Goal: Task Accomplishment & Management: Manage account settings

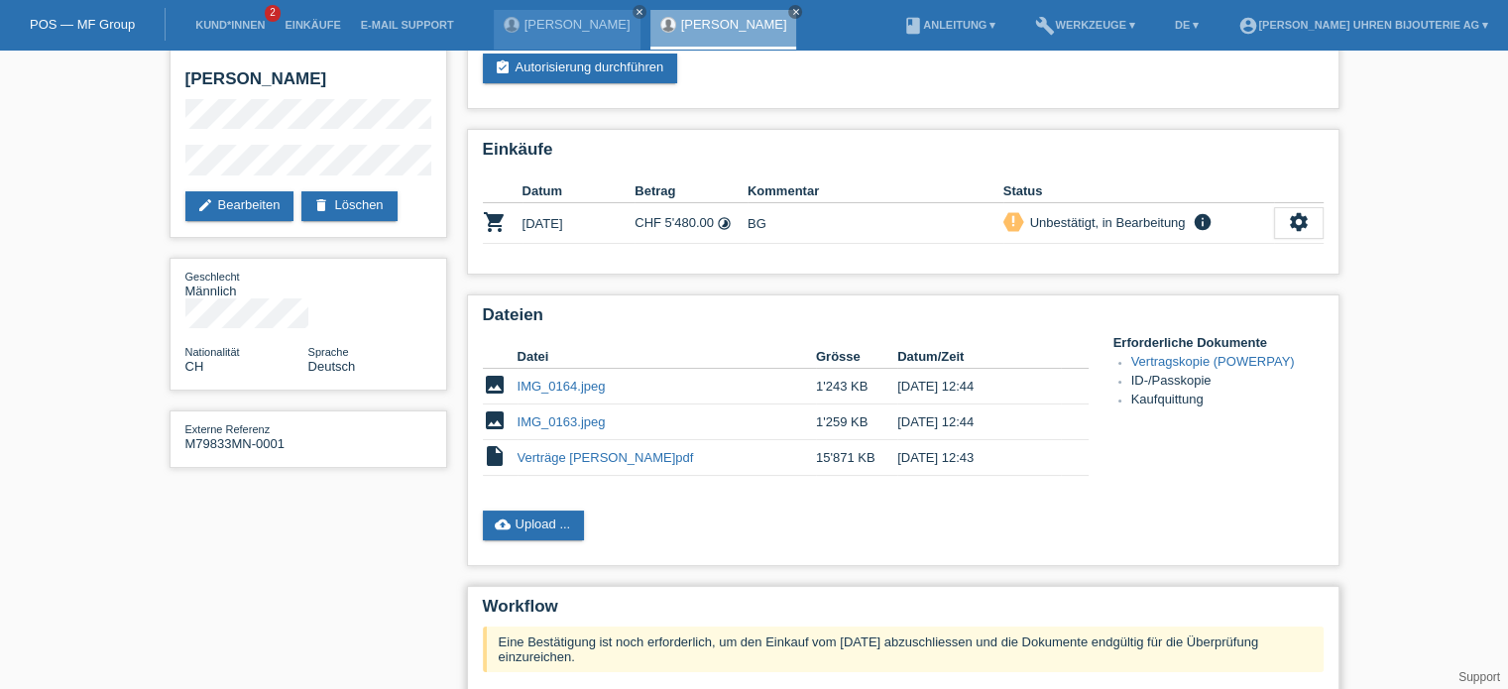
scroll to position [198, 0]
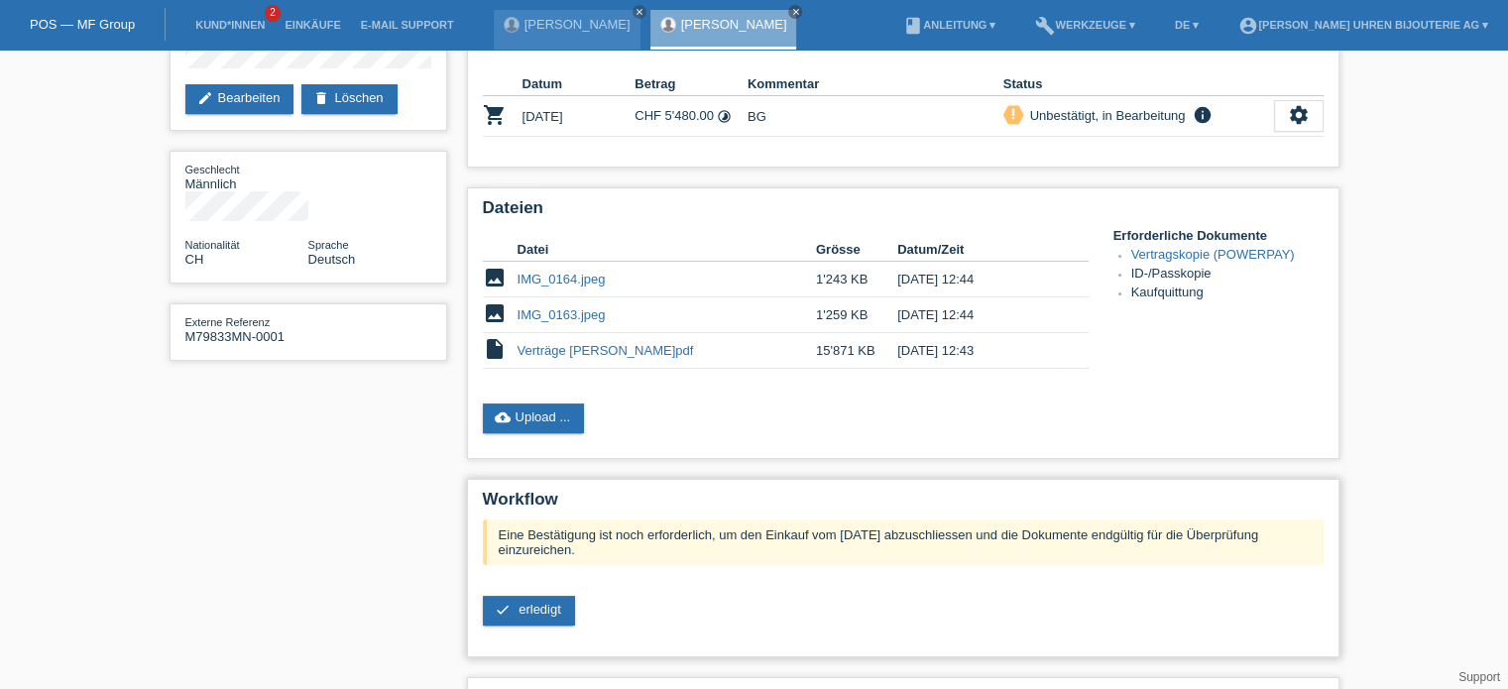
click at [537, 633] on div "Eine Bestätigung ist noch erforderlich, um den Einkauf vom 11.09.2025 abzuschli…" at bounding box center [903, 579] width 841 height 121
click at [547, 608] on span "erledigt" at bounding box center [539, 609] width 43 height 15
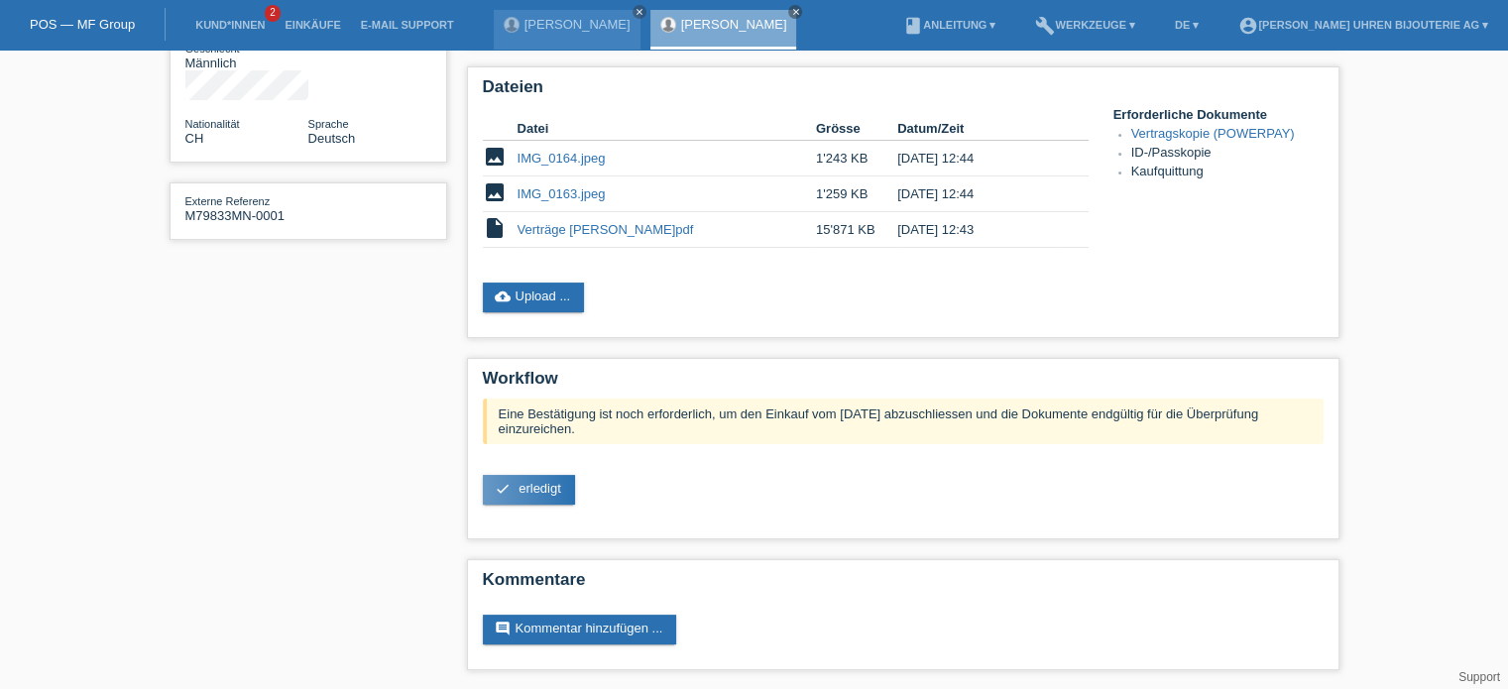
scroll to position [22, 0]
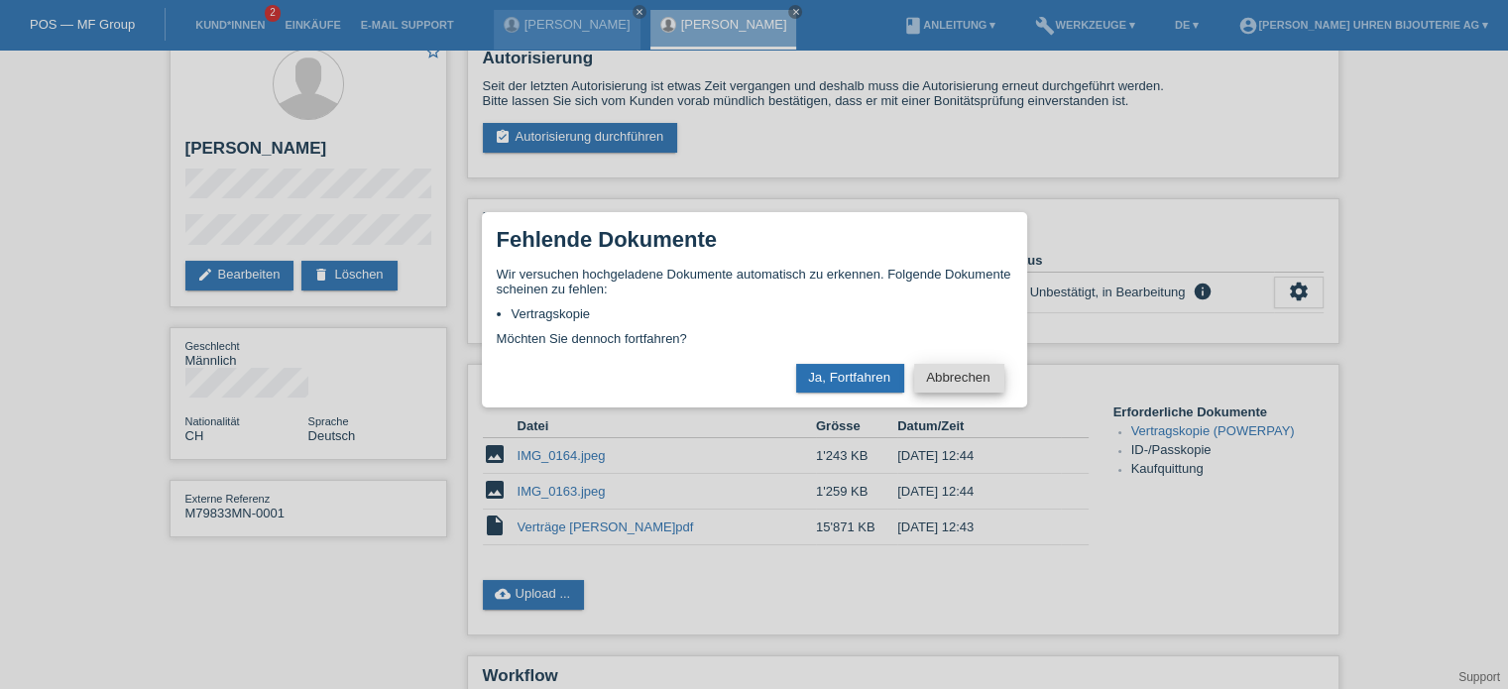
click at [971, 380] on button "Abbrechen" at bounding box center [958, 378] width 89 height 29
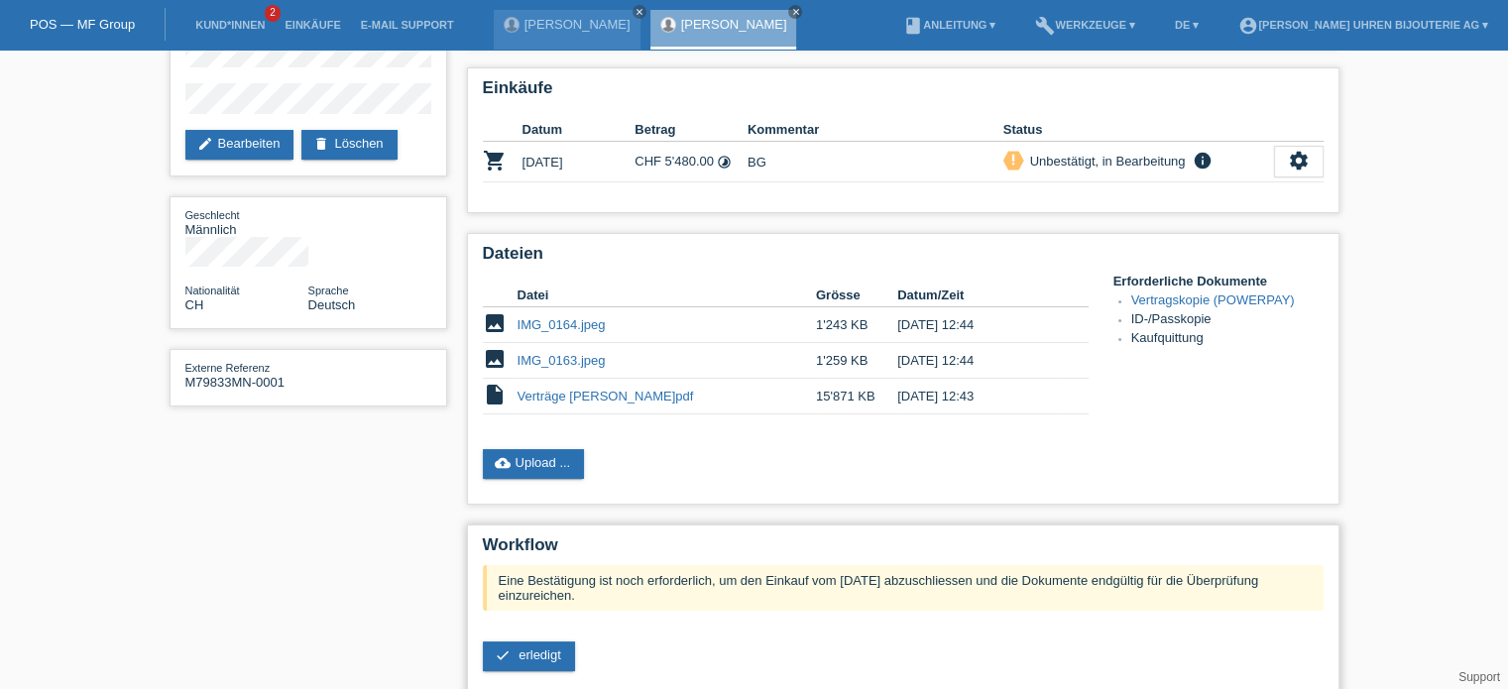
scroll to position [316, 0]
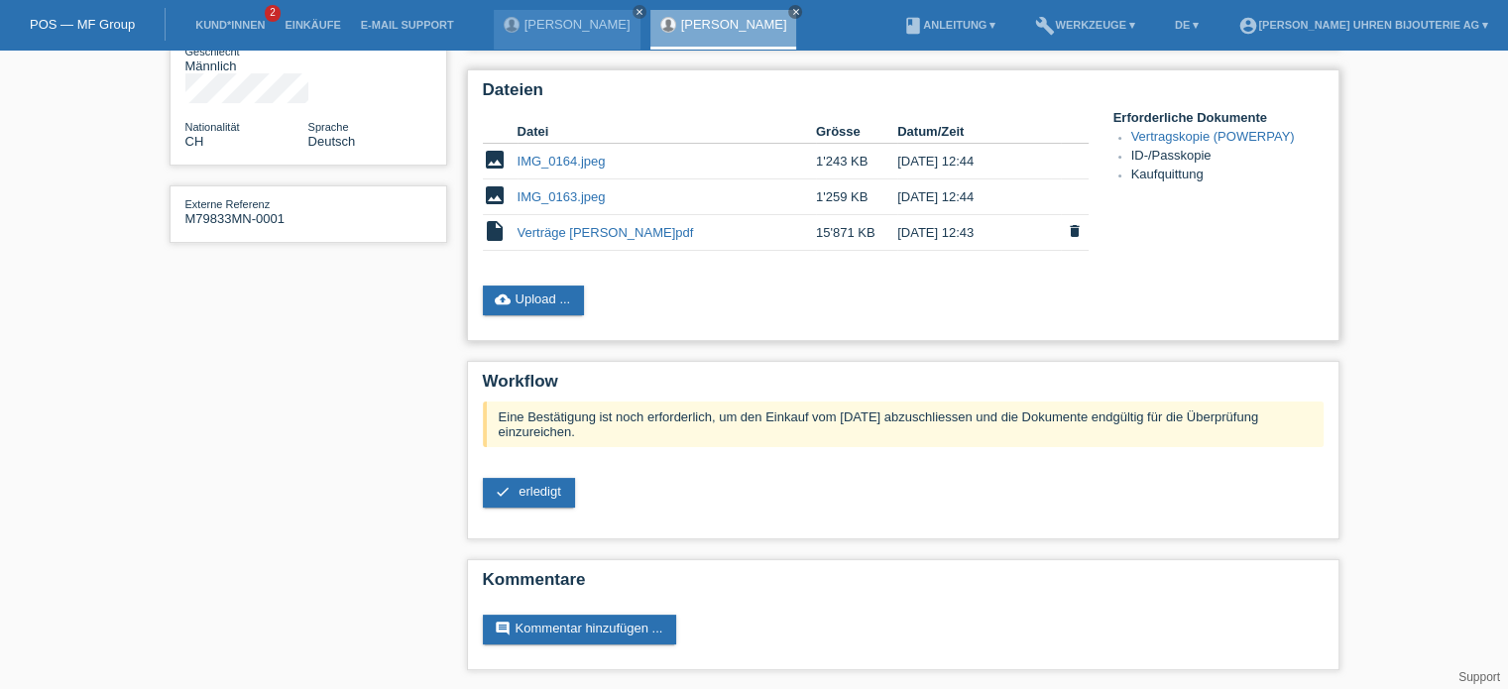
click at [572, 227] on link "Verträge [PERSON_NAME]pdf" at bounding box center [605, 232] width 176 height 15
click at [563, 191] on link "IMG_0163.jpeg" at bounding box center [561, 196] width 88 height 15
click at [551, 154] on link "IMG_0164.jpeg" at bounding box center [561, 161] width 88 height 15
click at [547, 299] on link "cloud_upload Upload ..." at bounding box center [534, 300] width 102 height 30
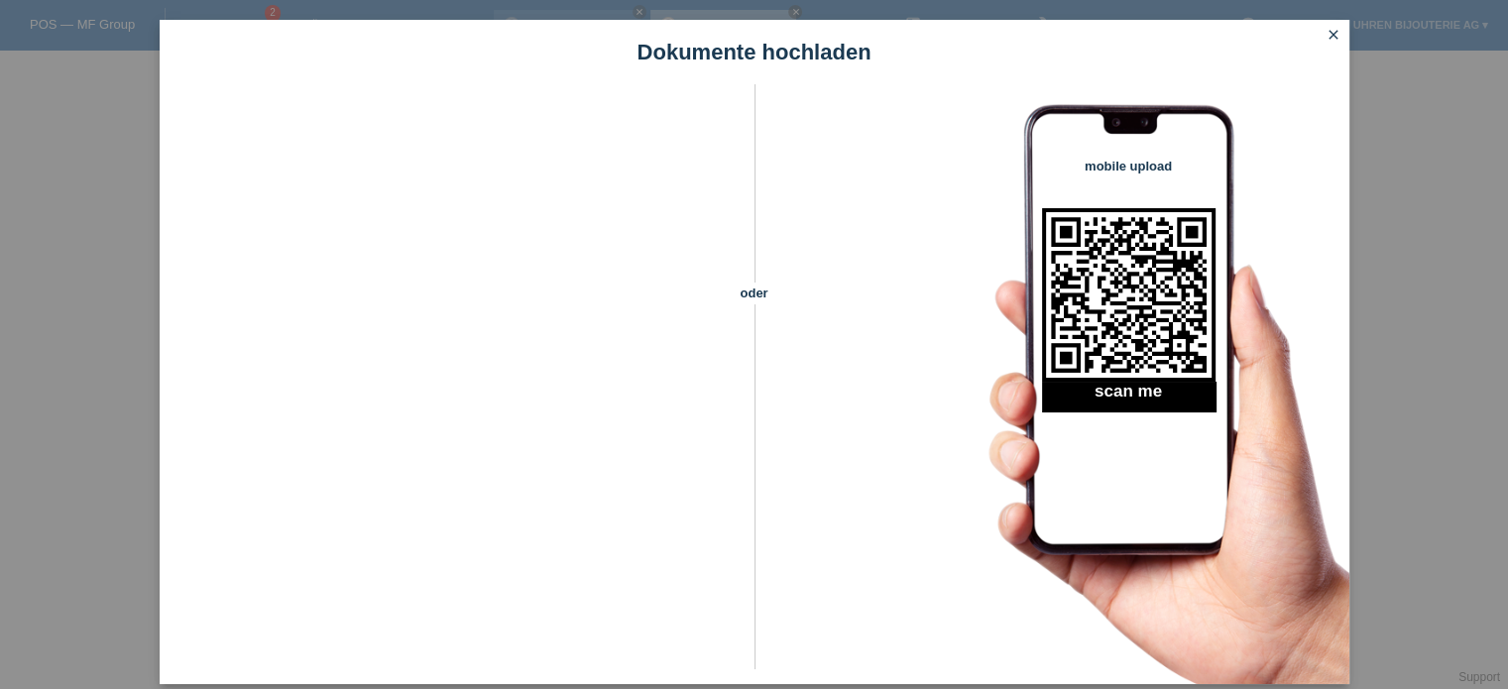
click at [1334, 35] on icon "close" at bounding box center [1333, 35] width 16 height 16
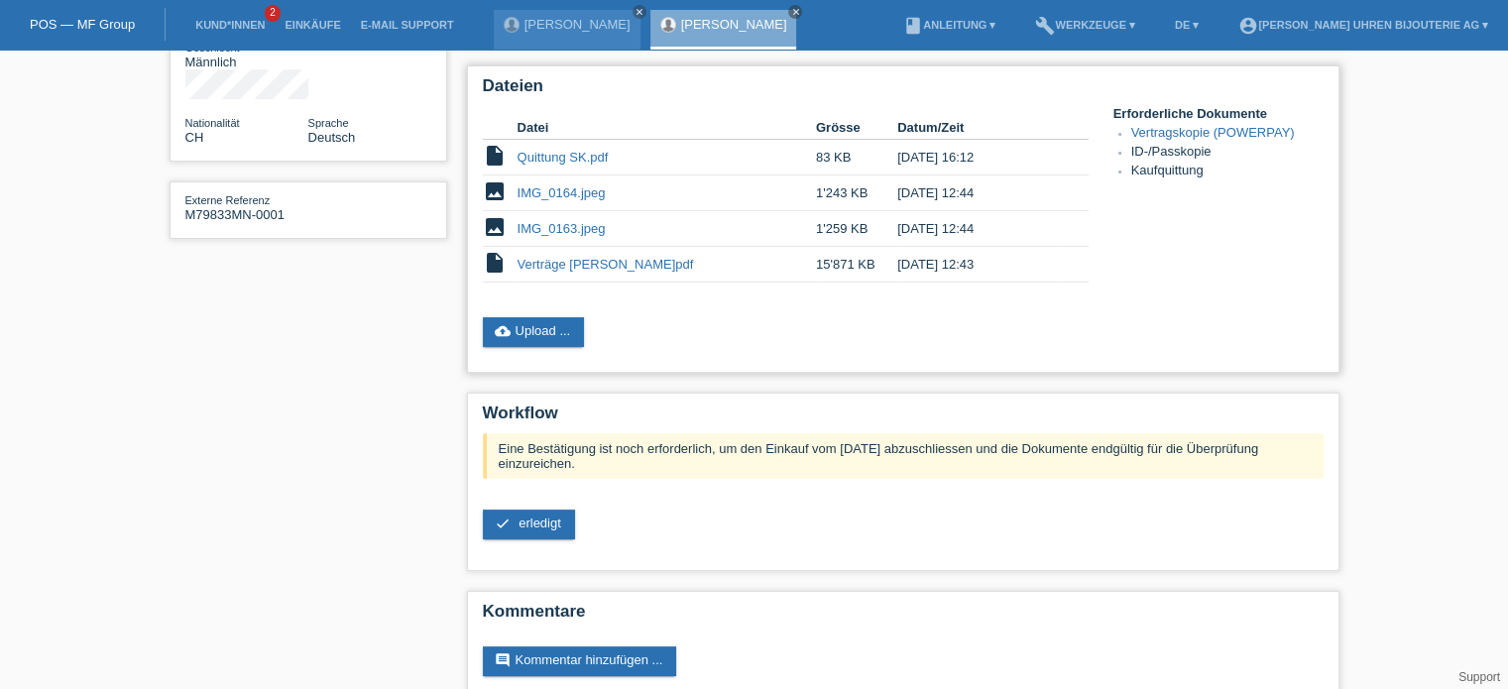
scroll to position [352, 0]
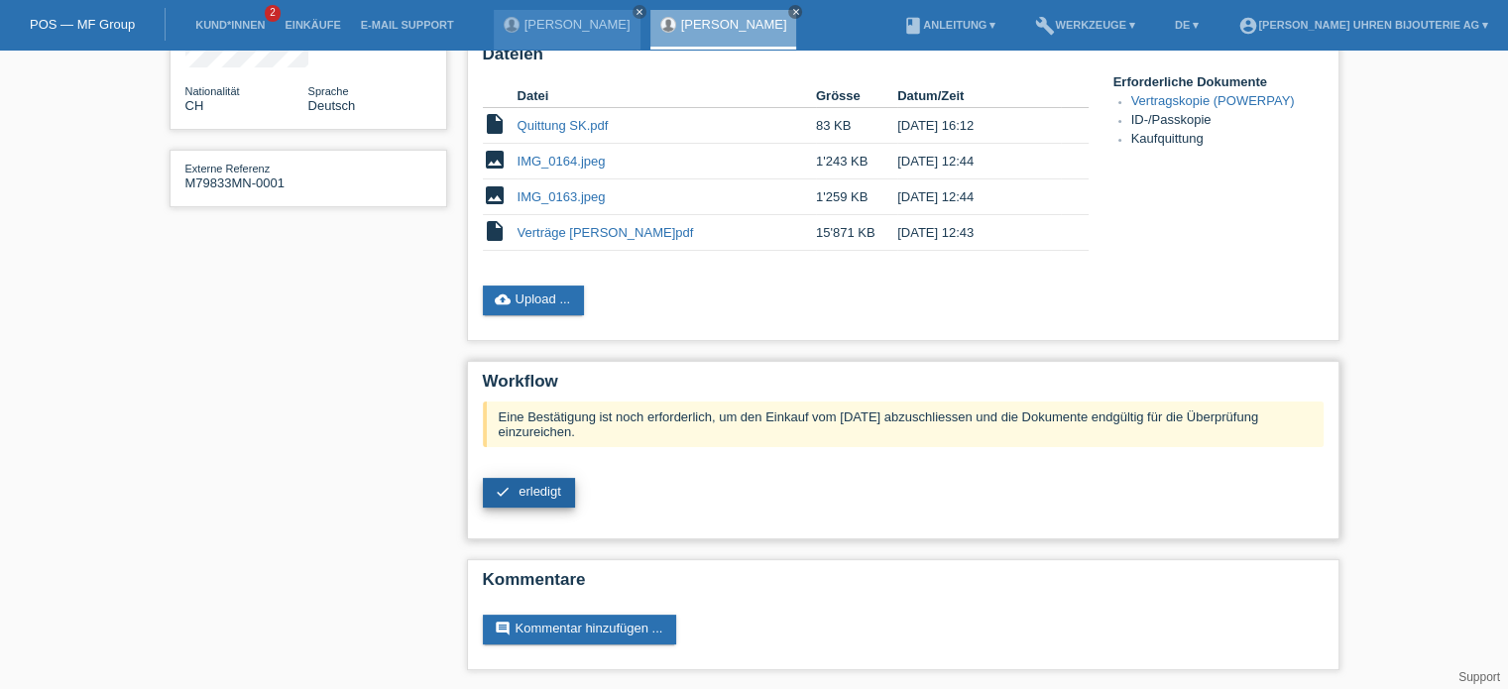
click at [534, 487] on span "erledigt" at bounding box center [539, 491] width 43 height 15
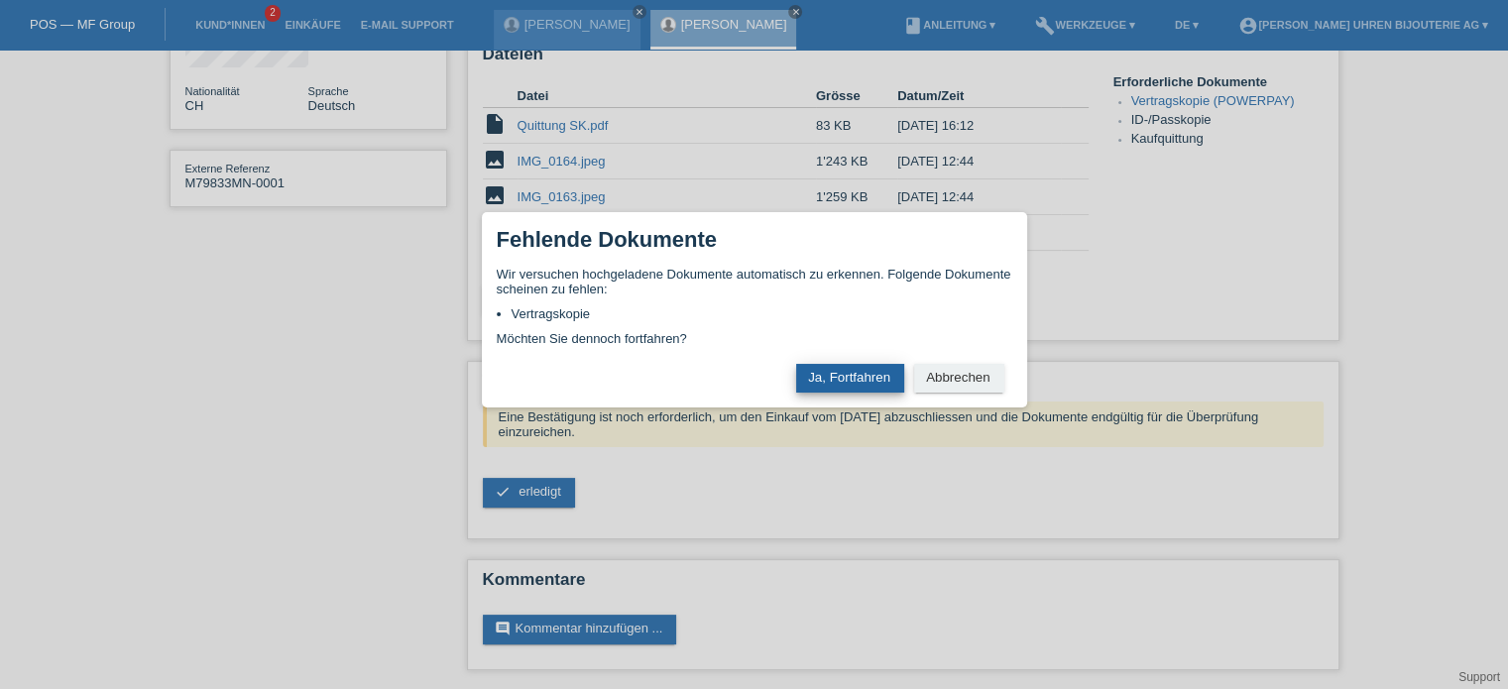
click at [837, 372] on button "Ja, Fortfahren" at bounding box center [850, 378] width 108 height 29
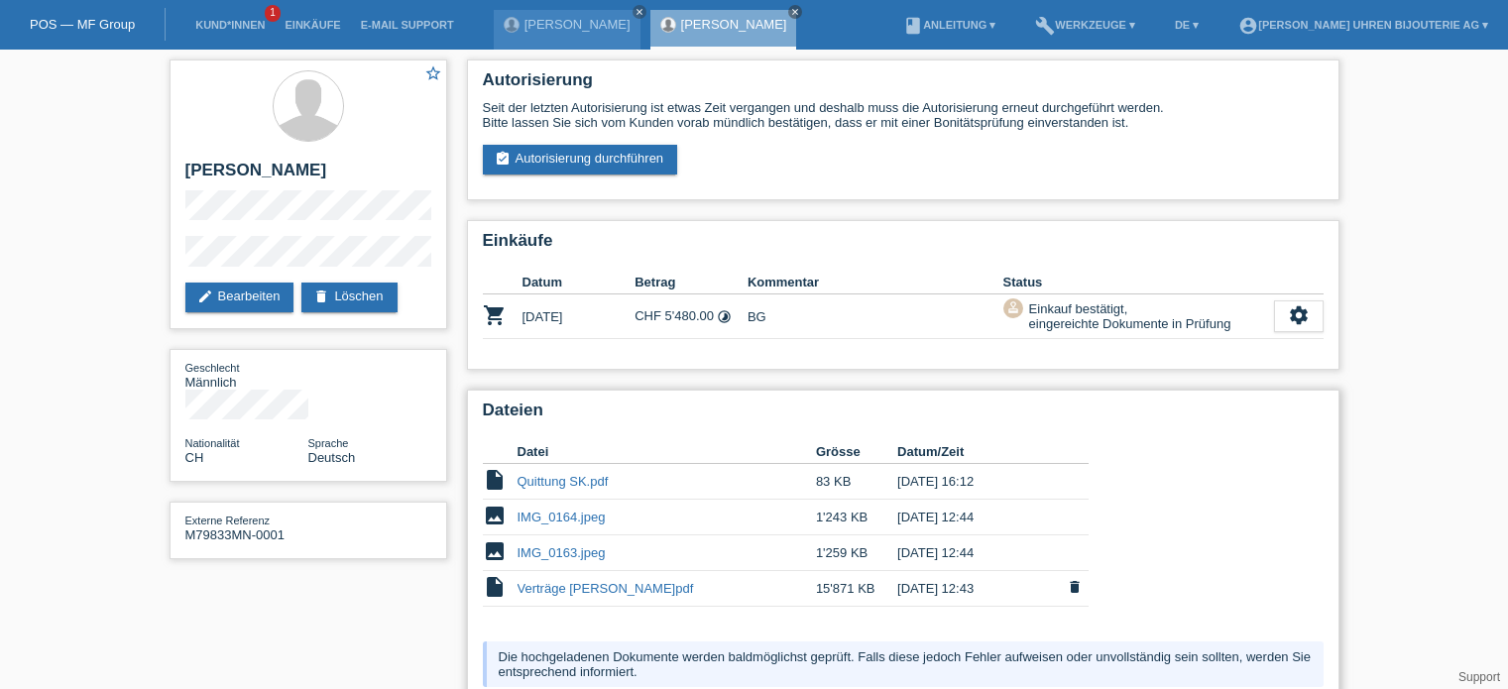
scroll to position [170, 0]
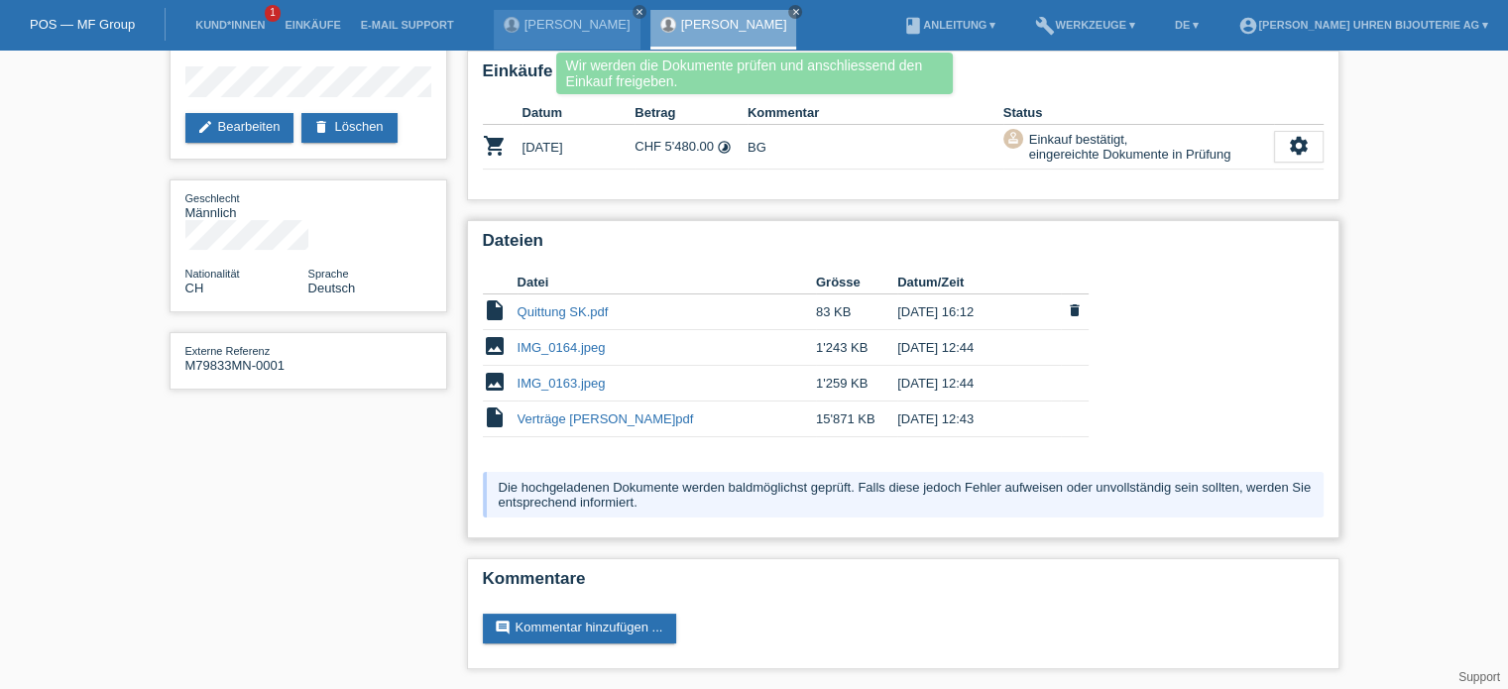
click at [548, 310] on link "Quittung SK.pdf" at bounding box center [562, 311] width 91 height 15
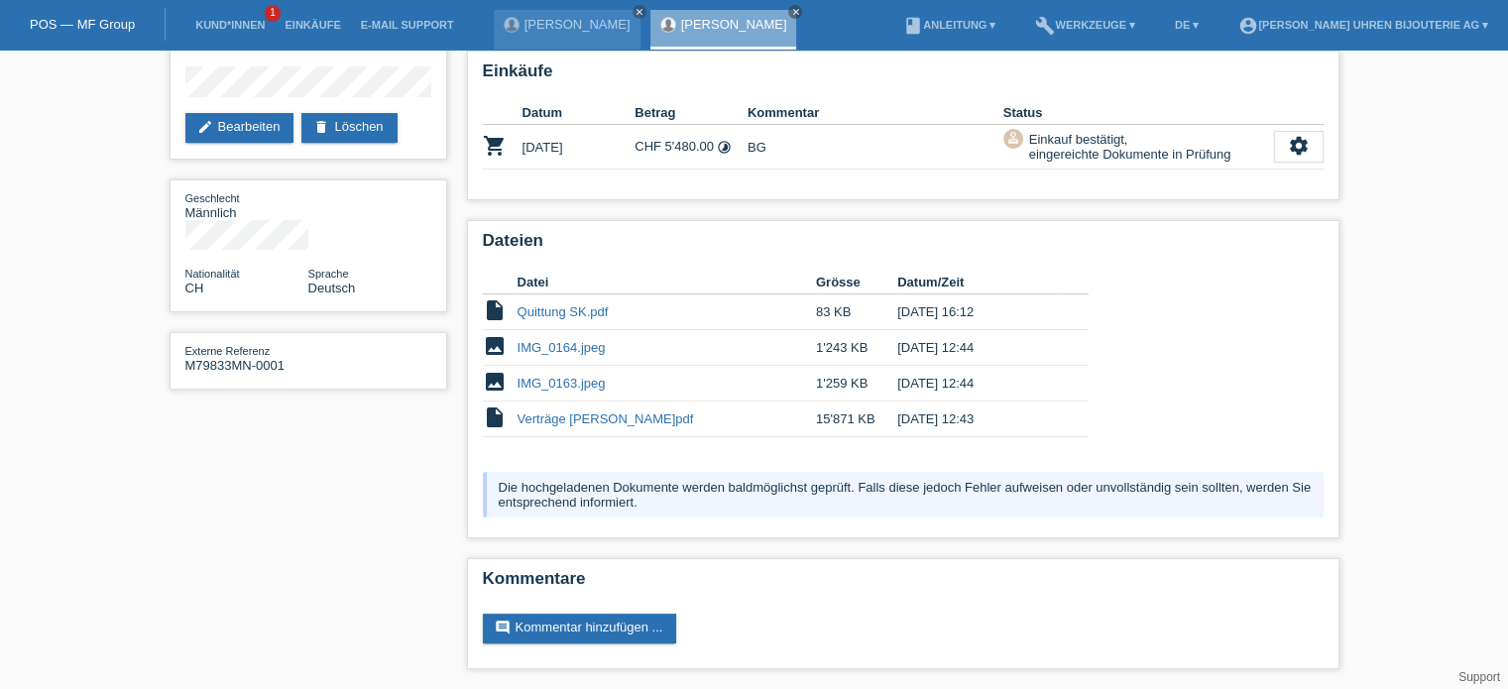
click at [58, 318] on div "star_border Sven Kielblock edit Bearbeiten delete Löschen Geschlecht Männlich N…" at bounding box center [754, 284] width 1508 height 809
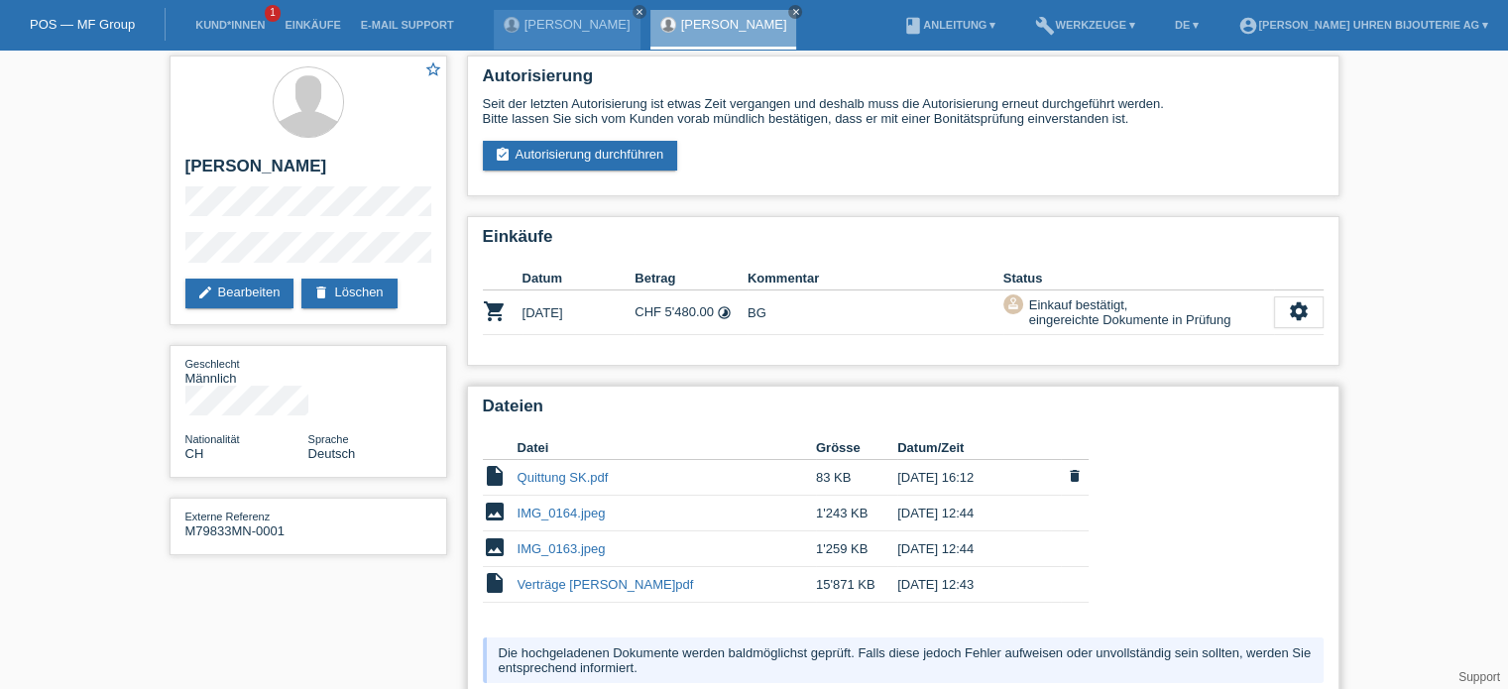
scroll to position [0, 0]
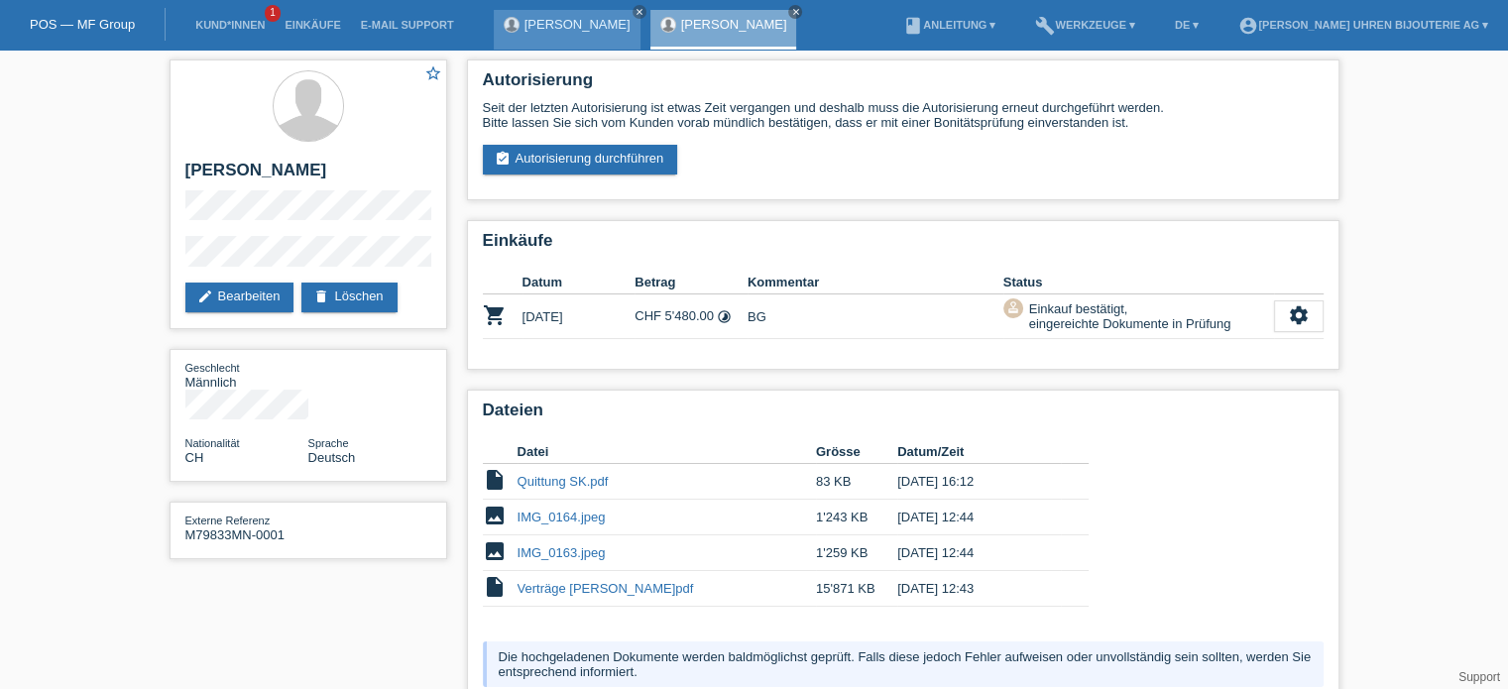
click at [569, 17] on link "[PERSON_NAME]" at bounding box center [577, 24] width 106 height 15
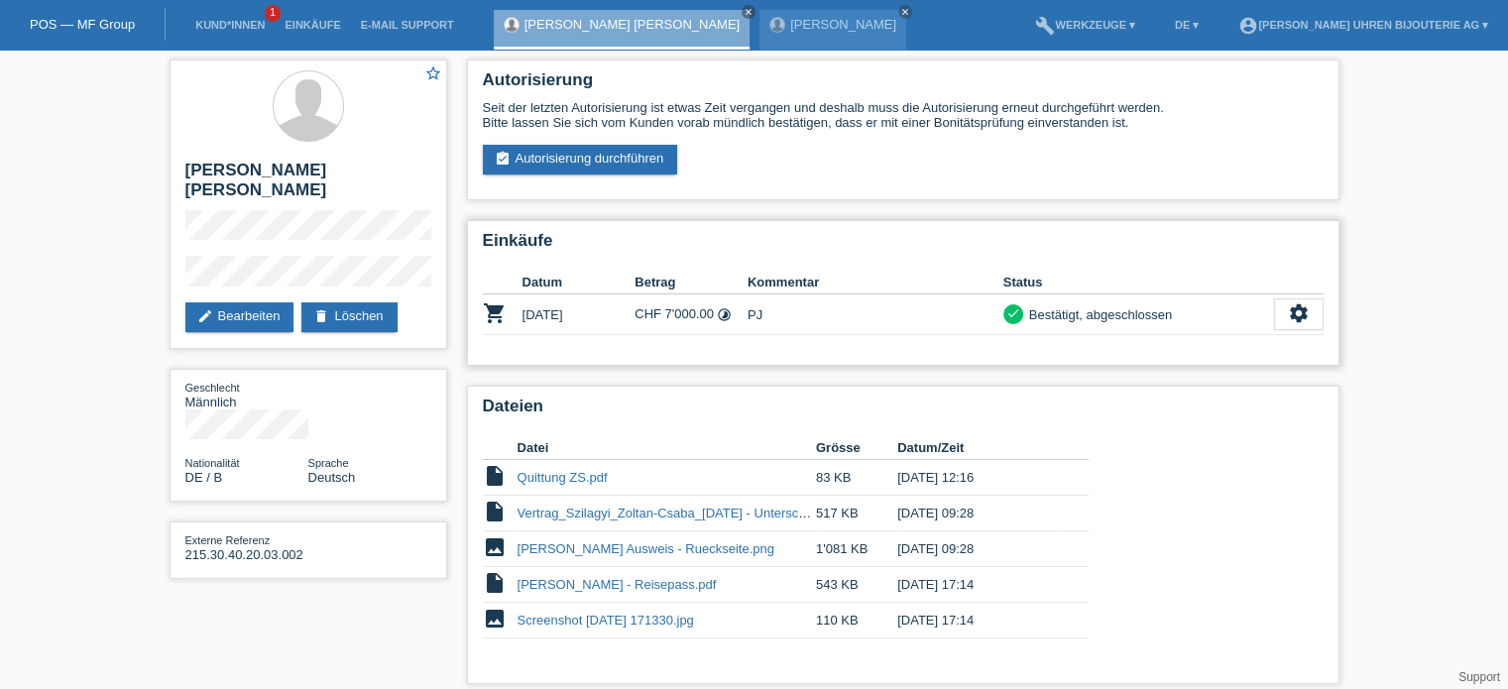
drag, startPoint x: 634, startPoint y: 307, endPoint x: 730, endPoint y: 313, distance: 95.3
click at [730, 313] on td "CHF 7'000.00 timelapse" at bounding box center [690, 314] width 113 height 41
click at [691, 317] on td "CHF 7'000.00 timelapse" at bounding box center [690, 314] width 113 height 41
drag, startPoint x: 184, startPoint y: 503, endPoint x: 306, endPoint y: 507, distance: 122.0
click at [306, 532] on div "Externe Referenz 215.30.40.20.03.002" at bounding box center [246, 547] width 123 height 30
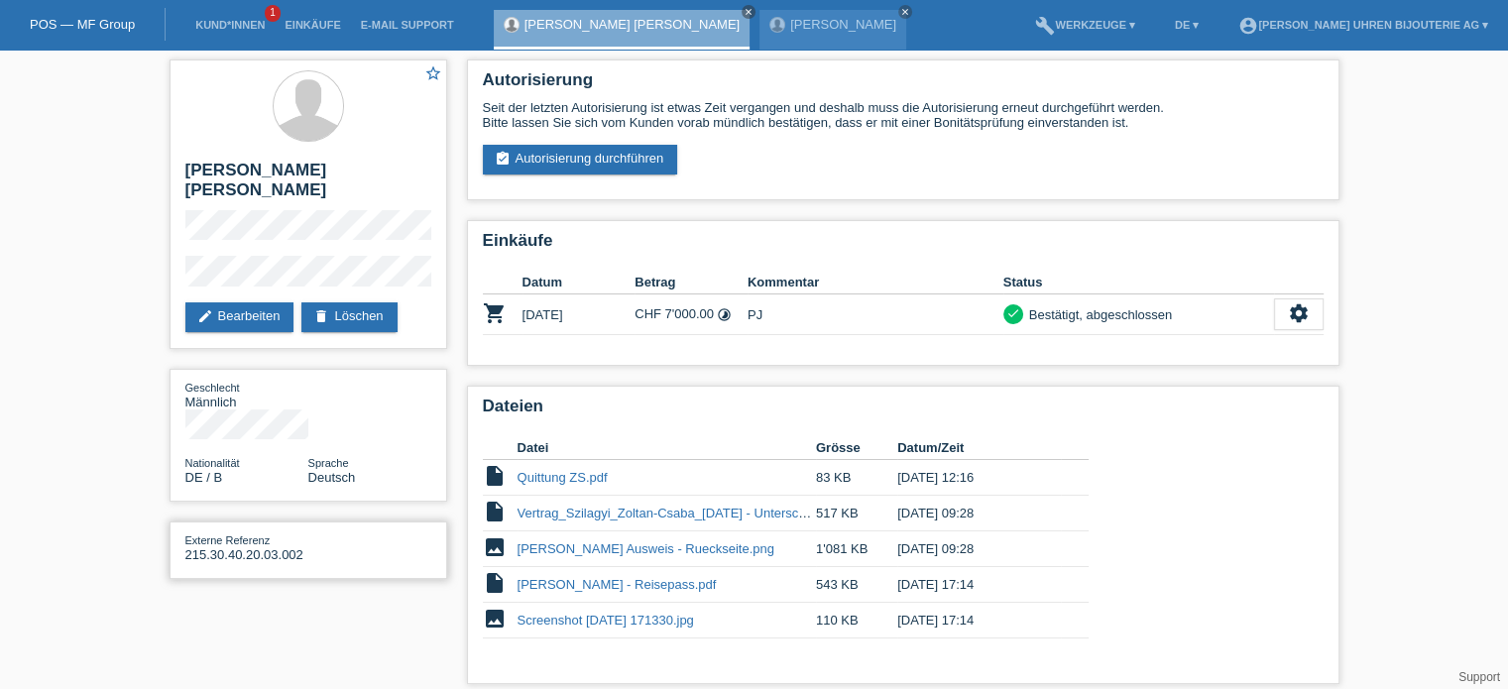
copy div "215.30.40.20.03.002"
click at [203, 532] on div "Externe Referenz 215.30.40.20.03.002" at bounding box center [246, 547] width 123 height 30
drag, startPoint x: 185, startPoint y: 504, endPoint x: 322, endPoint y: 502, distance: 136.8
click at [322, 532] on div "Externe Referenz 215.30.40.20.03.002" at bounding box center [308, 547] width 246 height 30
copy div "215.30.40.20.03.002"
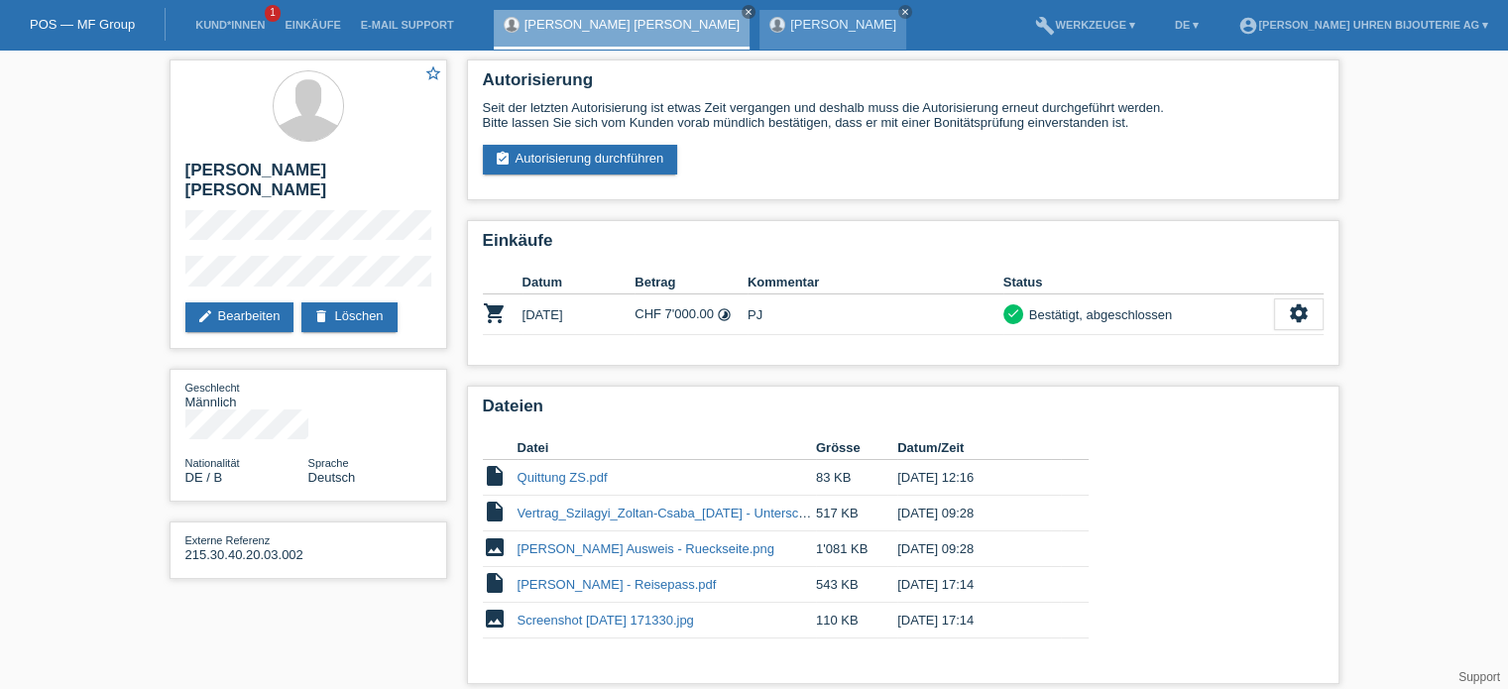
click at [790, 30] on link "Sven Kielblock" at bounding box center [843, 24] width 106 height 15
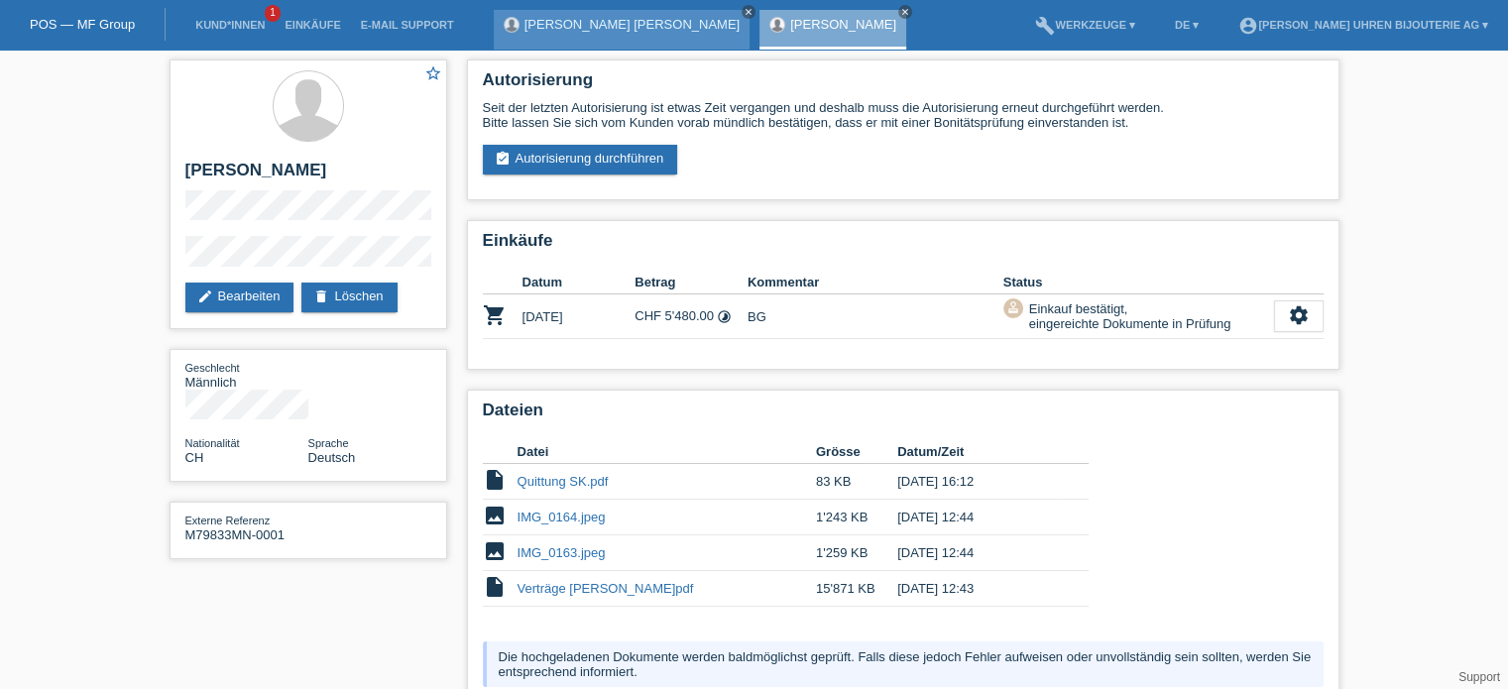
click at [741, 5] on link "close" at bounding box center [748, 12] width 14 height 14
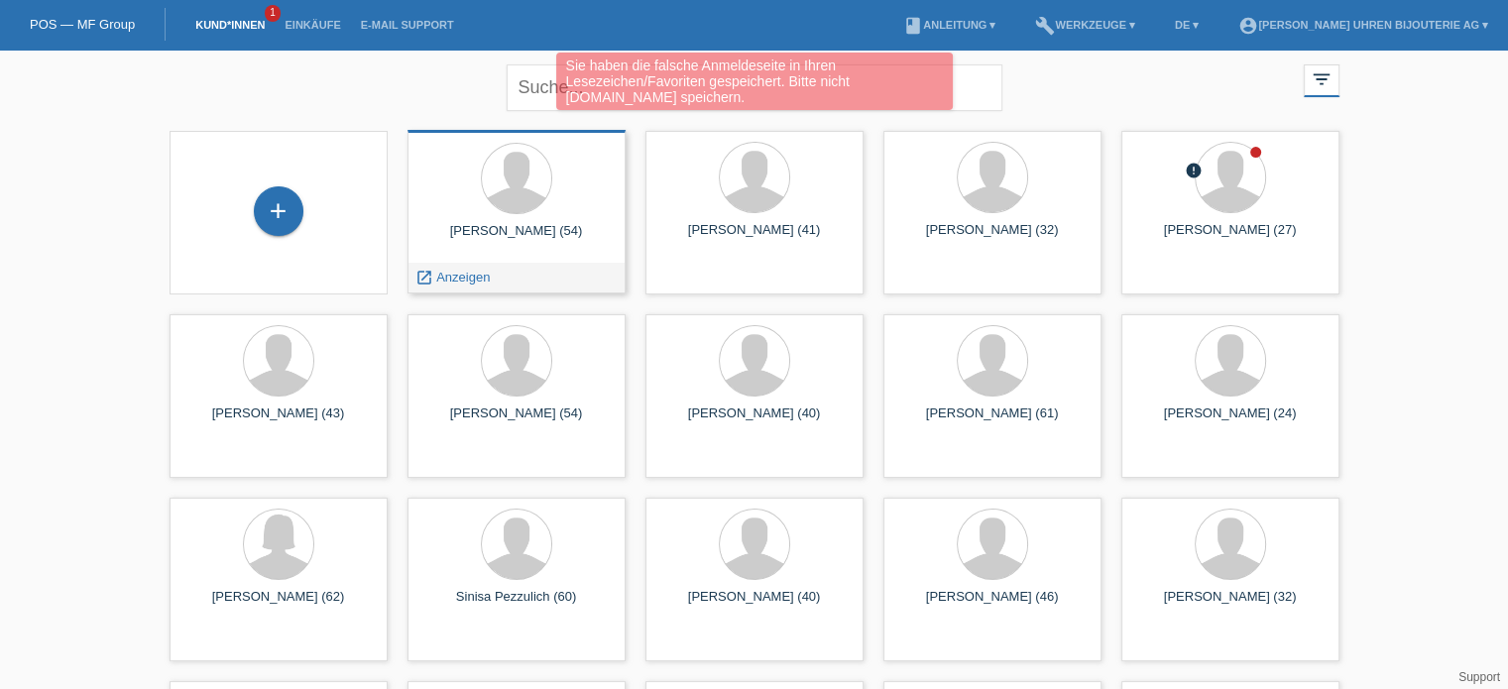
click at [461, 261] on div "[PERSON_NAME] (54) launch Anzeigen" at bounding box center [516, 212] width 218 height 164
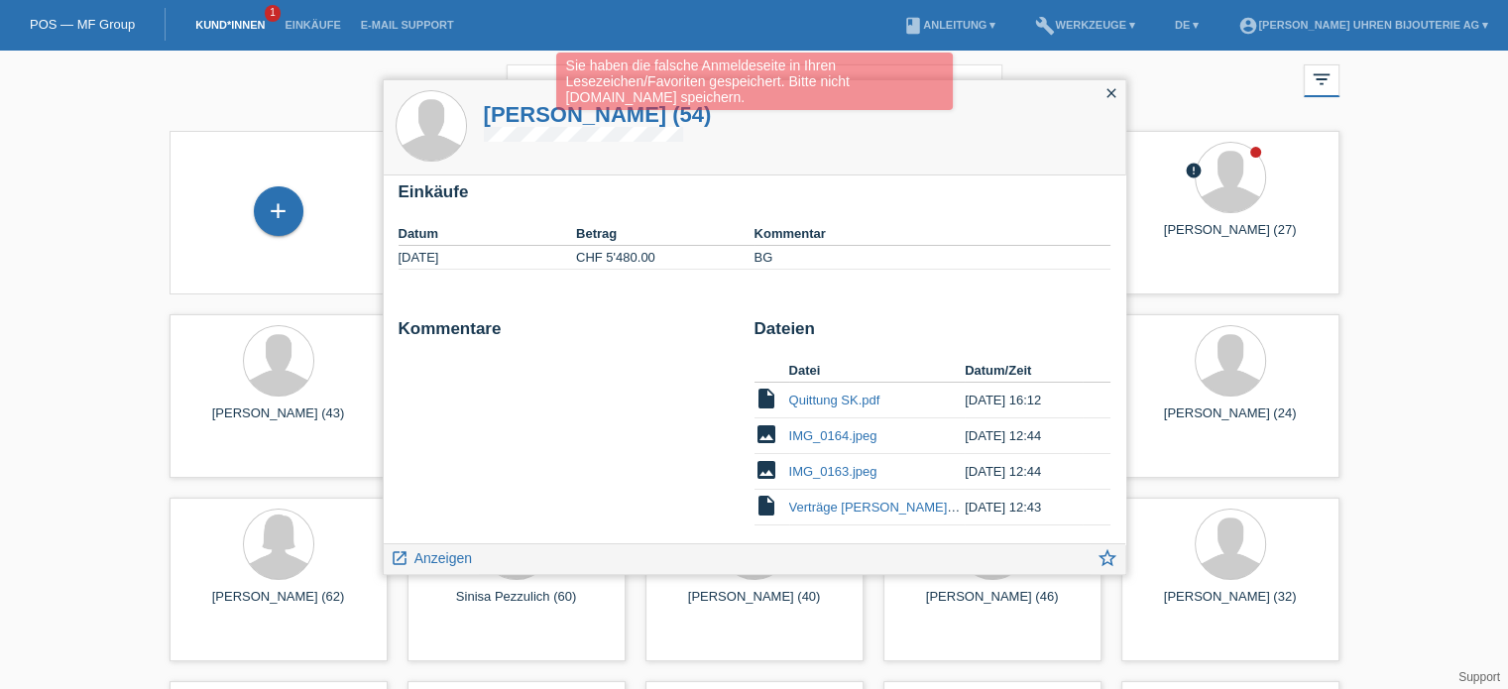
scroll to position [156, 0]
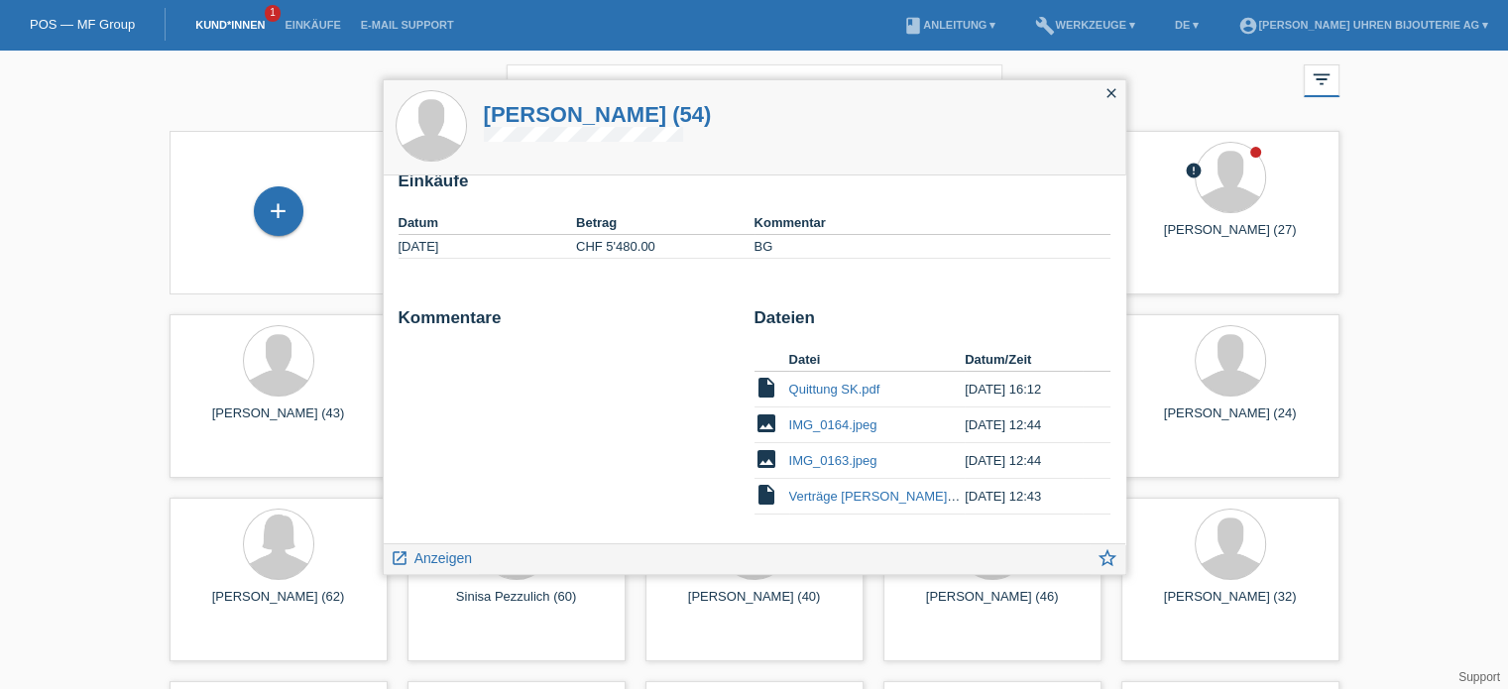
click at [1097, 90] on div "close" at bounding box center [1111, 94] width 28 height 29
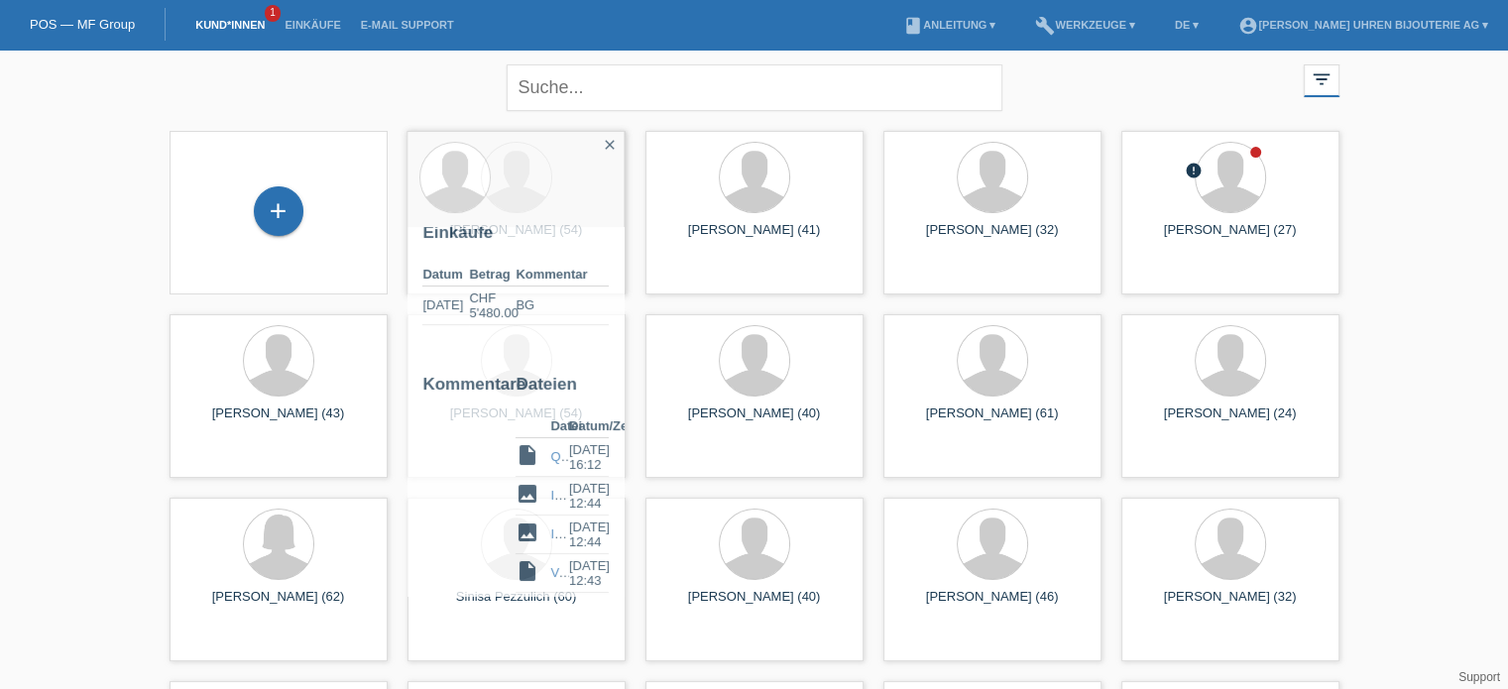
scroll to position [175, 0]
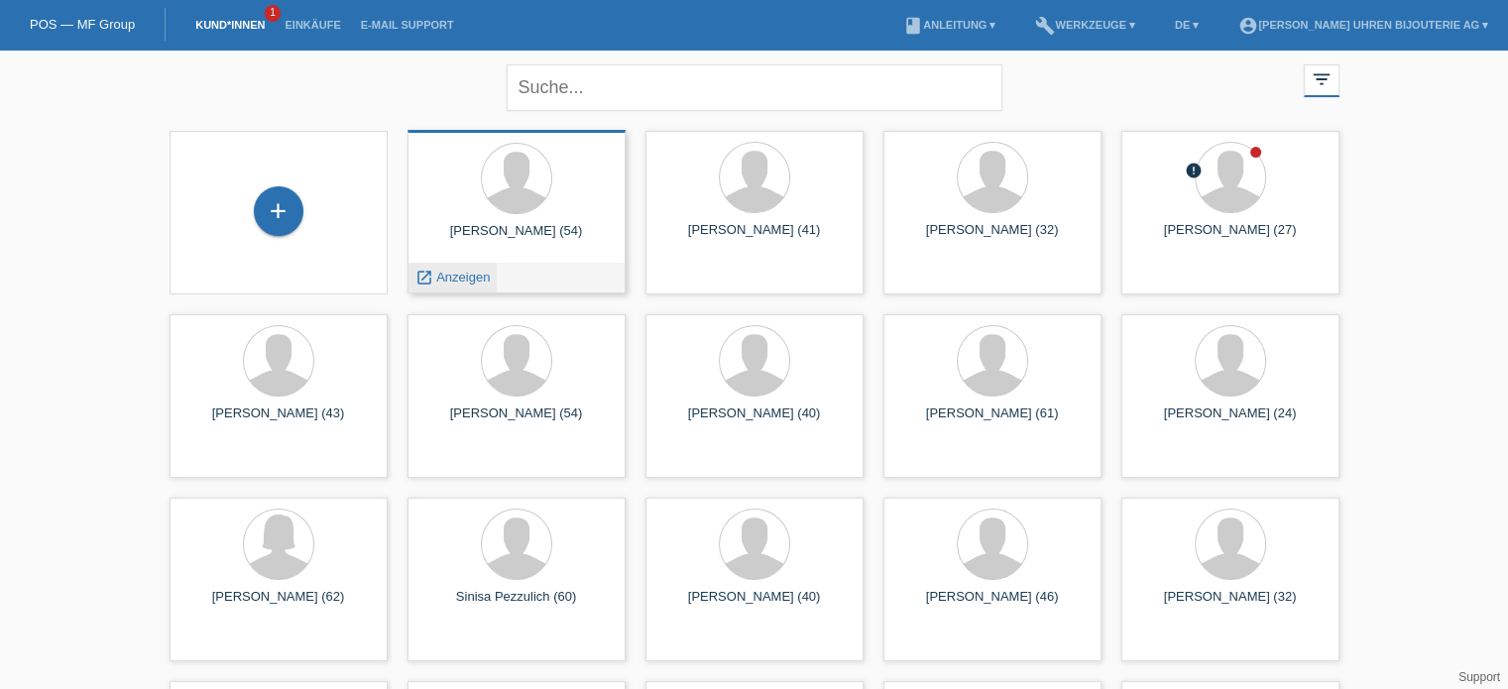
click at [453, 281] on span "Anzeigen" at bounding box center [463, 277] width 54 height 15
